Goal: Understand process/instructions: Learn how to perform a task or action

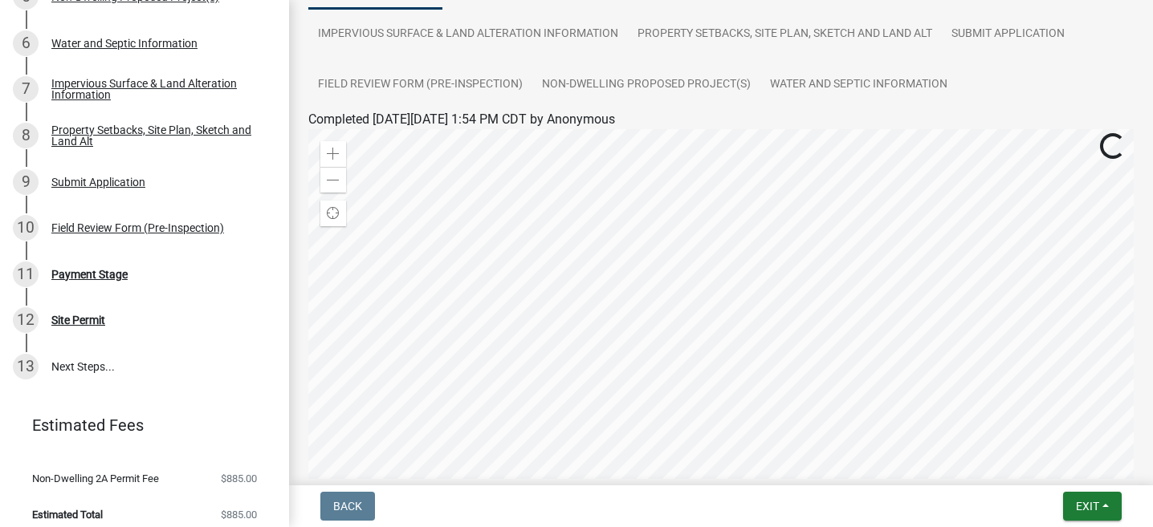
scroll to position [404, 0]
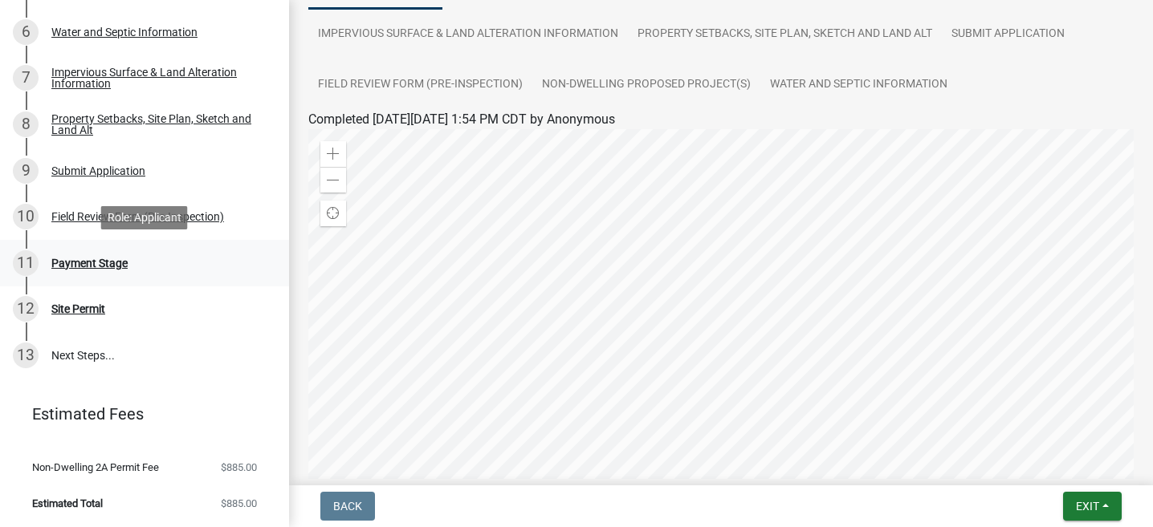
click at [81, 268] on div "11 Payment Stage" at bounding box center [138, 263] width 250 height 26
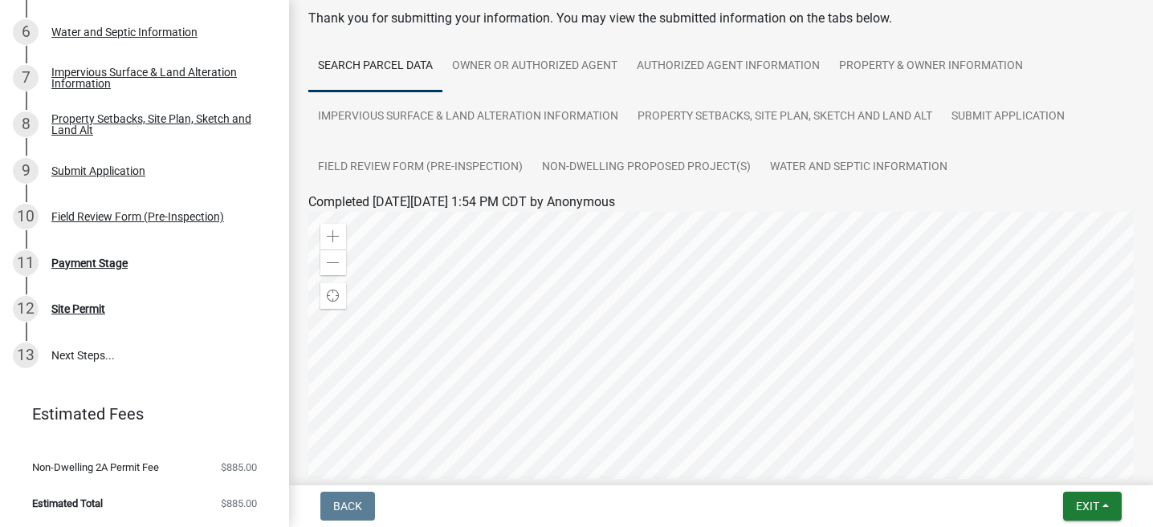
scroll to position [87, 0]
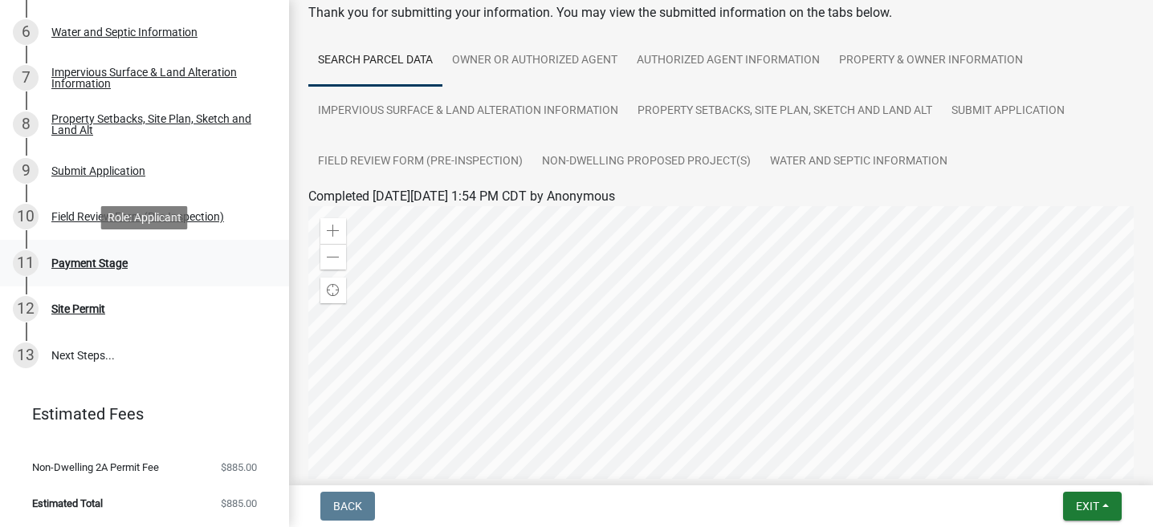
click at [113, 261] on div "Payment Stage" at bounding box center [89, 263] width 76 height 11
click at [80, 217] on div "Field Review Form (Pre-Inspection)" at bounding box center [137, 216] width 173 height 11
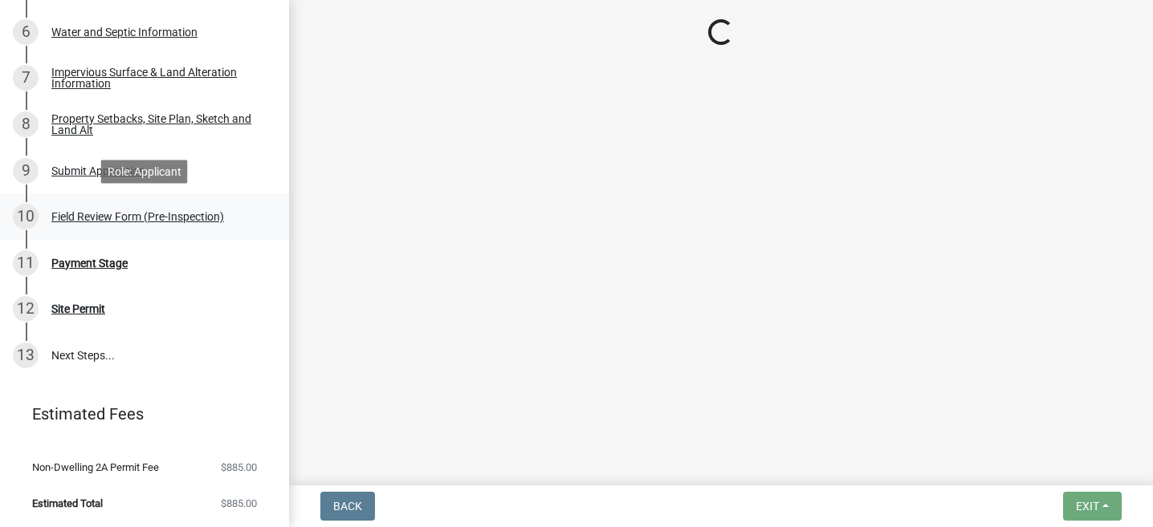
scroll to position [0, 0]
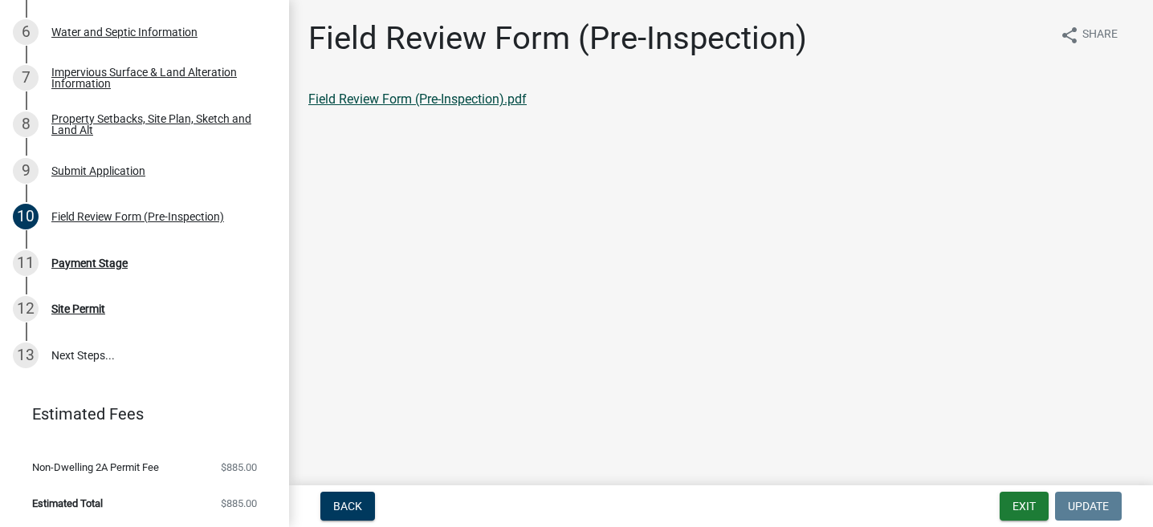
click at [423, 104] on link "Field Review Form (Pre-Inspection).pdf" at bounding box center [417, 98] width 218 height 15
click at [83, 305] on div "Site Permit" at bounding box center [78, 308] width 54 height 11
click at [91, 353] on link "13 Next Steps..." at bounding box center [144, 355] width 289 height 47
click at [79, 303] on div "Site Permit" at bounding box center [78, 308] width 54 height 11
click at [75, 270] on div "11 Payment Stage" at bounding box center [138, 263] width 250 height 26
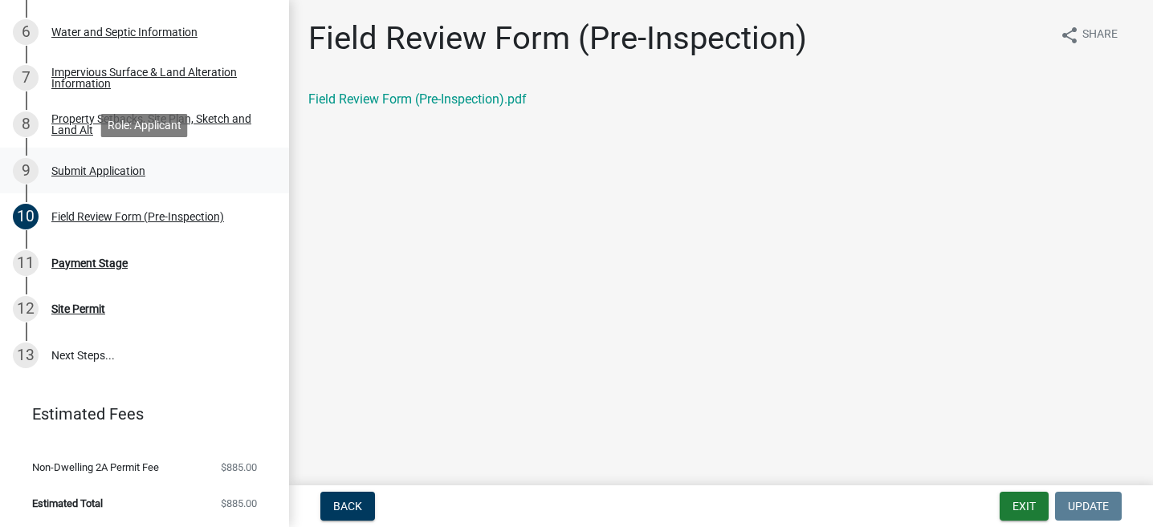
click at [94, 176] on div "Submit Application" at bounding box center [98, 170] width 94 height 11
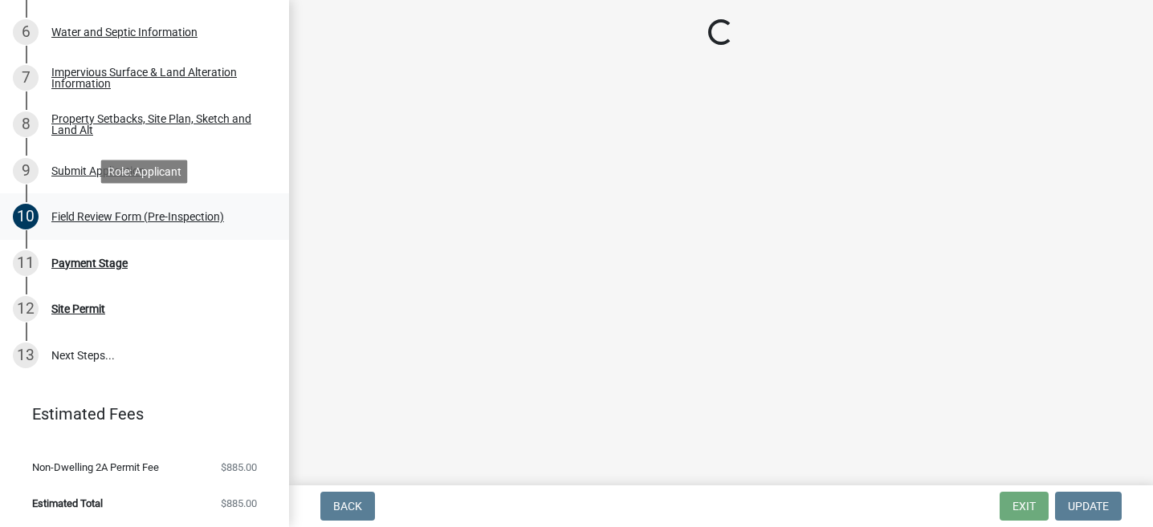
click at [96, 213] on div "Field Review Form (Pre-Inspection)" at bounding box center [137, 216] width 173 height 11
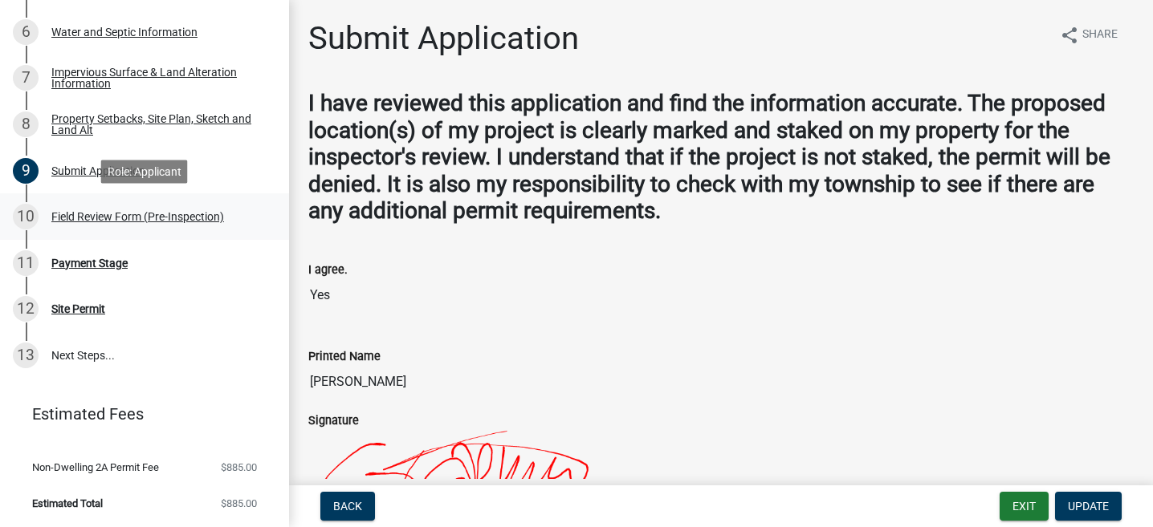
click at [125, 214] on div "Field Review Form (Pre-Inspection)" at bounding box center [137, 216] width 173 height 11
